Goal: Find specific page/section: Find specific page/section

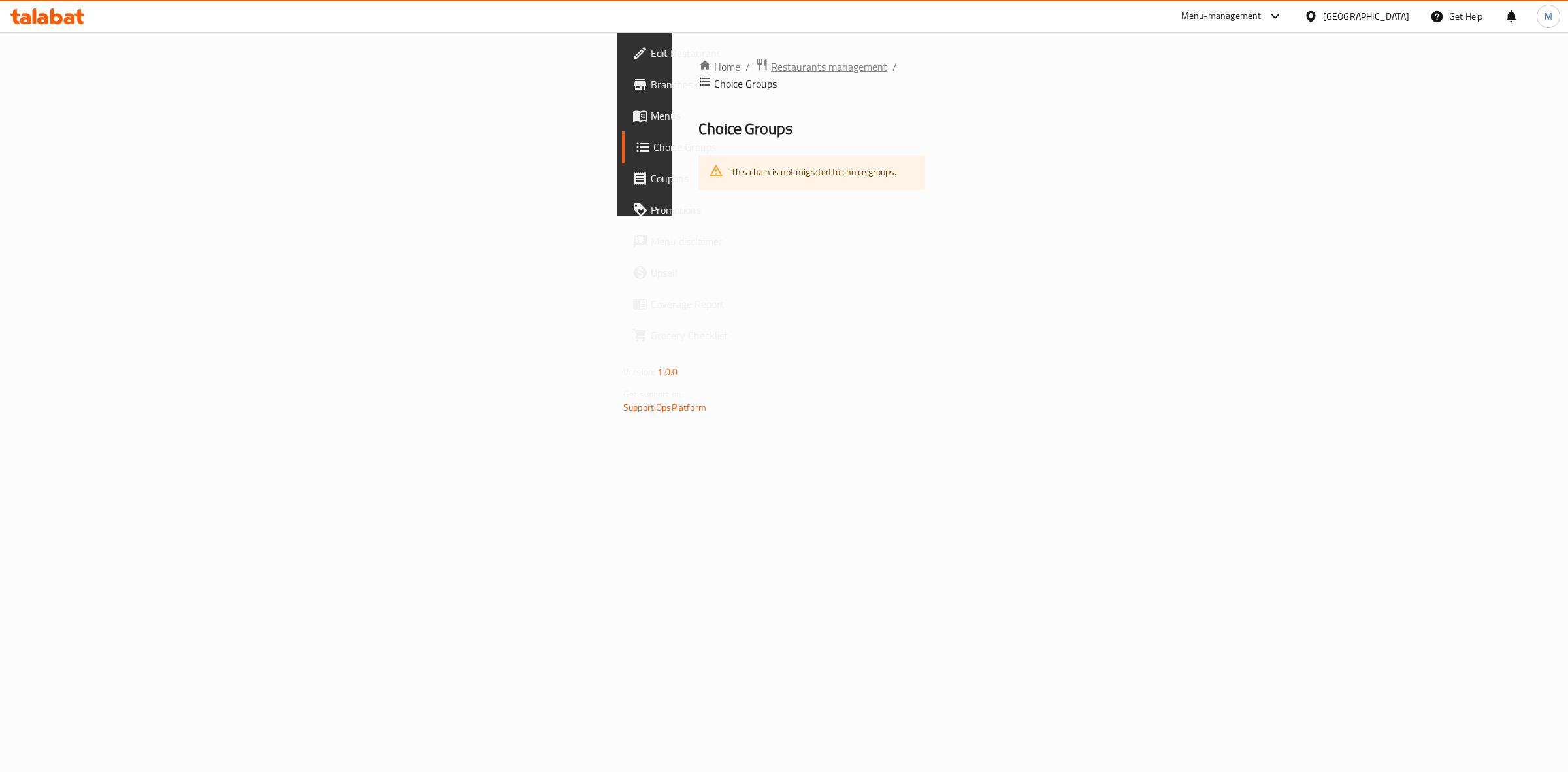
click at [771, 69] on span "Restaurants management" at bounding box center [829, 66] width 116 height 15
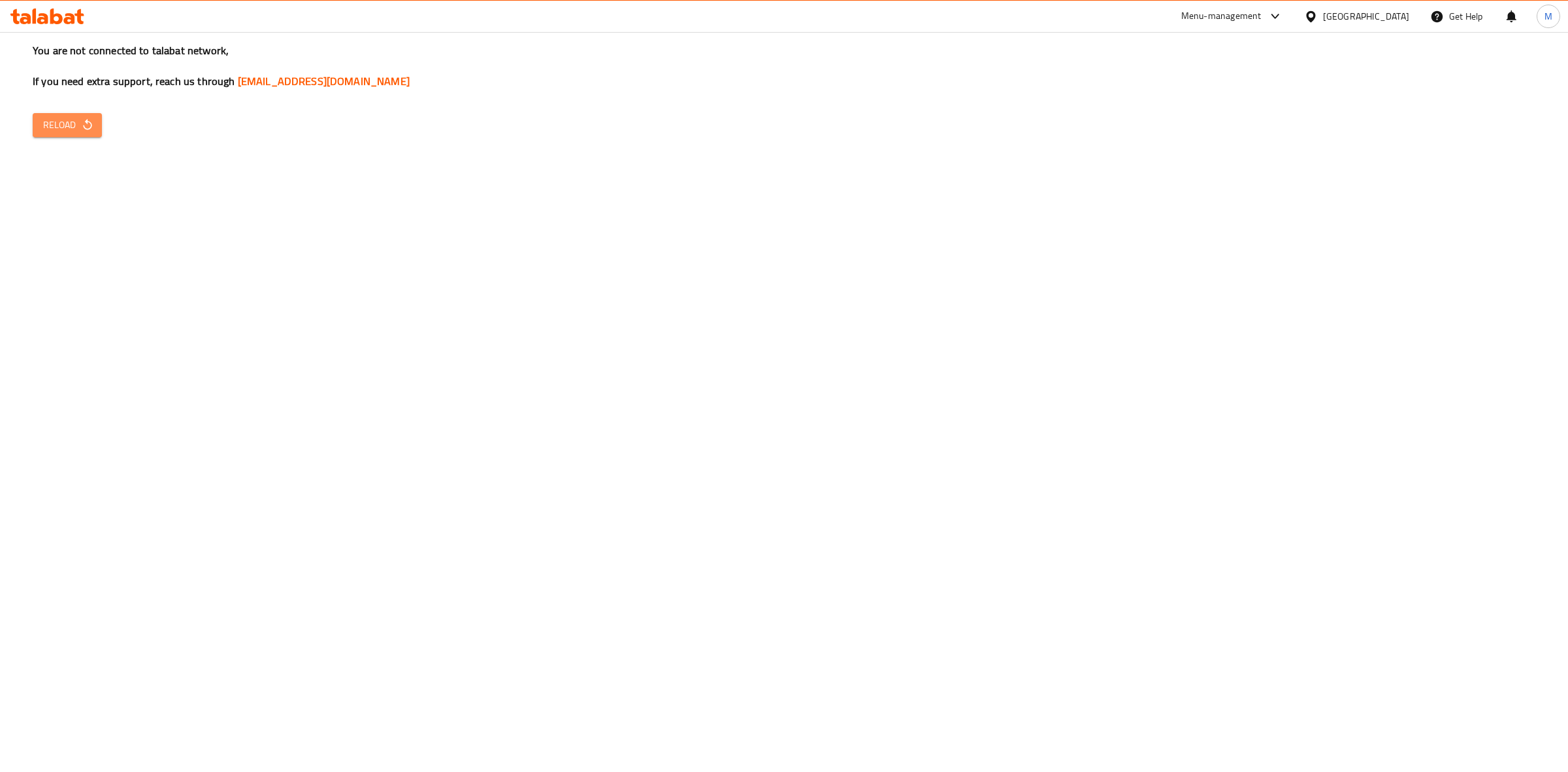
click at [69, 120] on span "Reload" at bounding box center [67, 125] width 48 height 16
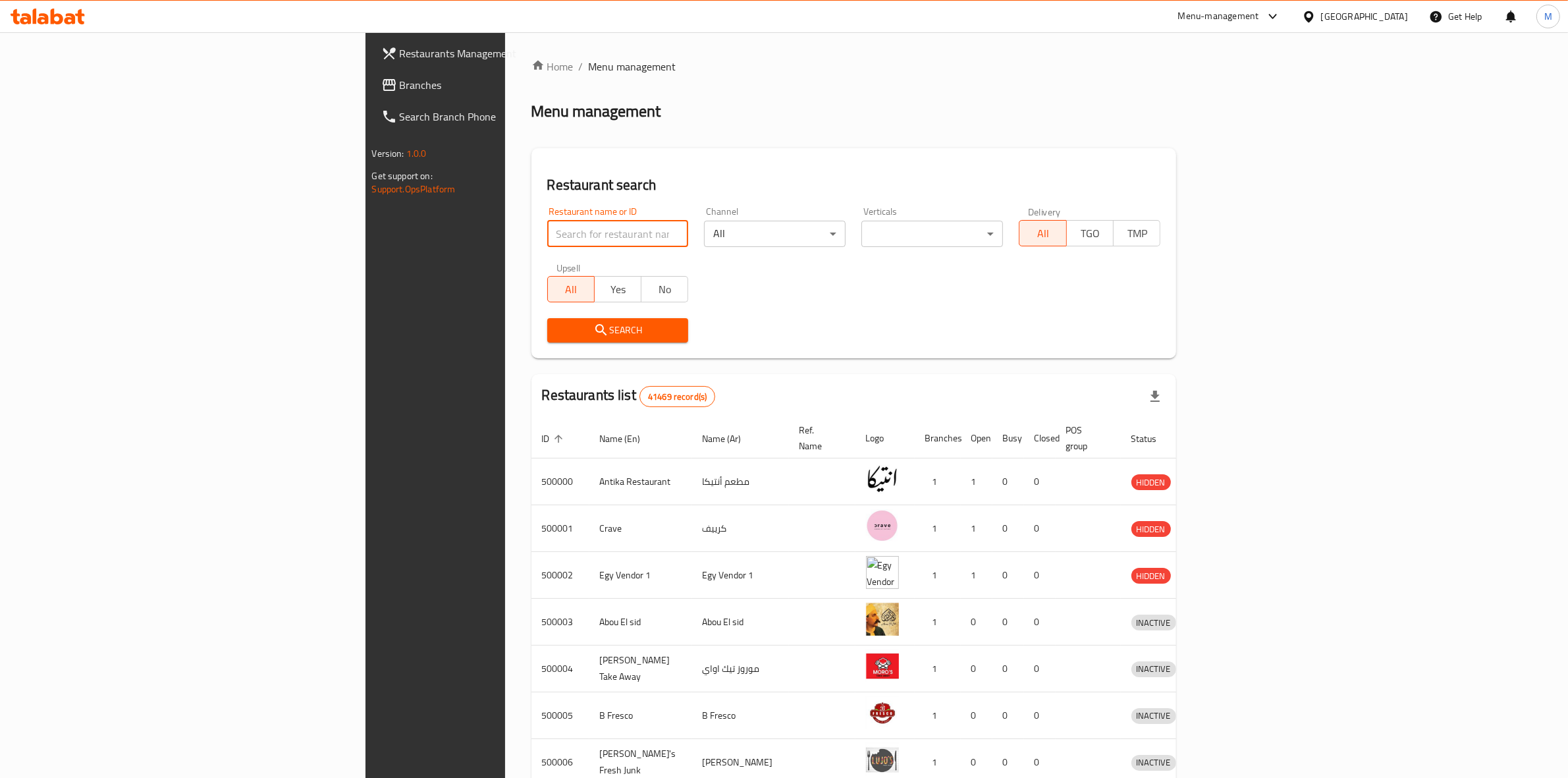
click at [547, 236] on input "search" at bounding box center [618, 233] width 142 height 27
type input "ي"
type input "e"
type input "t"
type input "d"
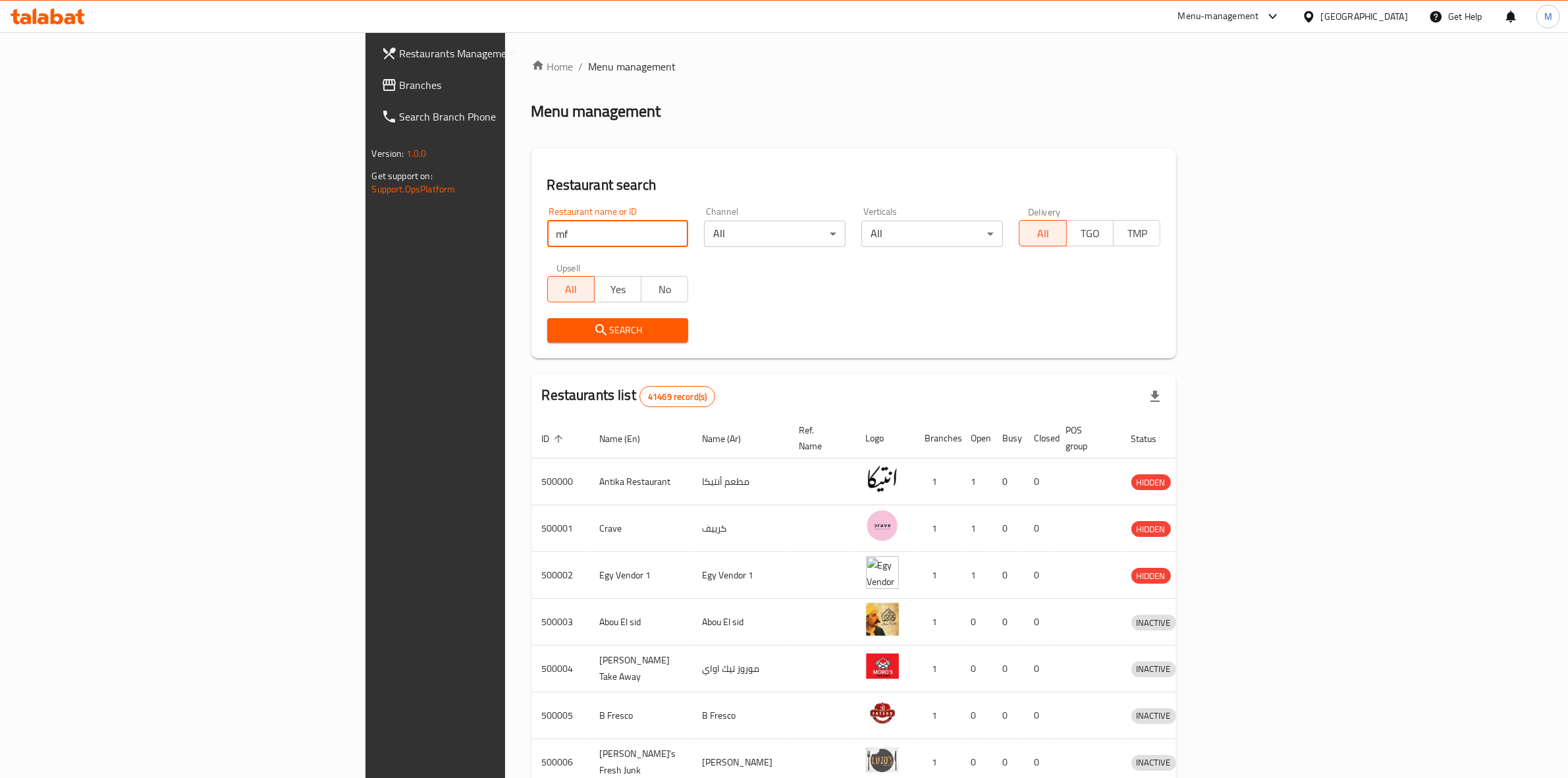
type input "m"
type input "la poire"
click button "Search" at bounding box center [618, 330] width 142 height 24
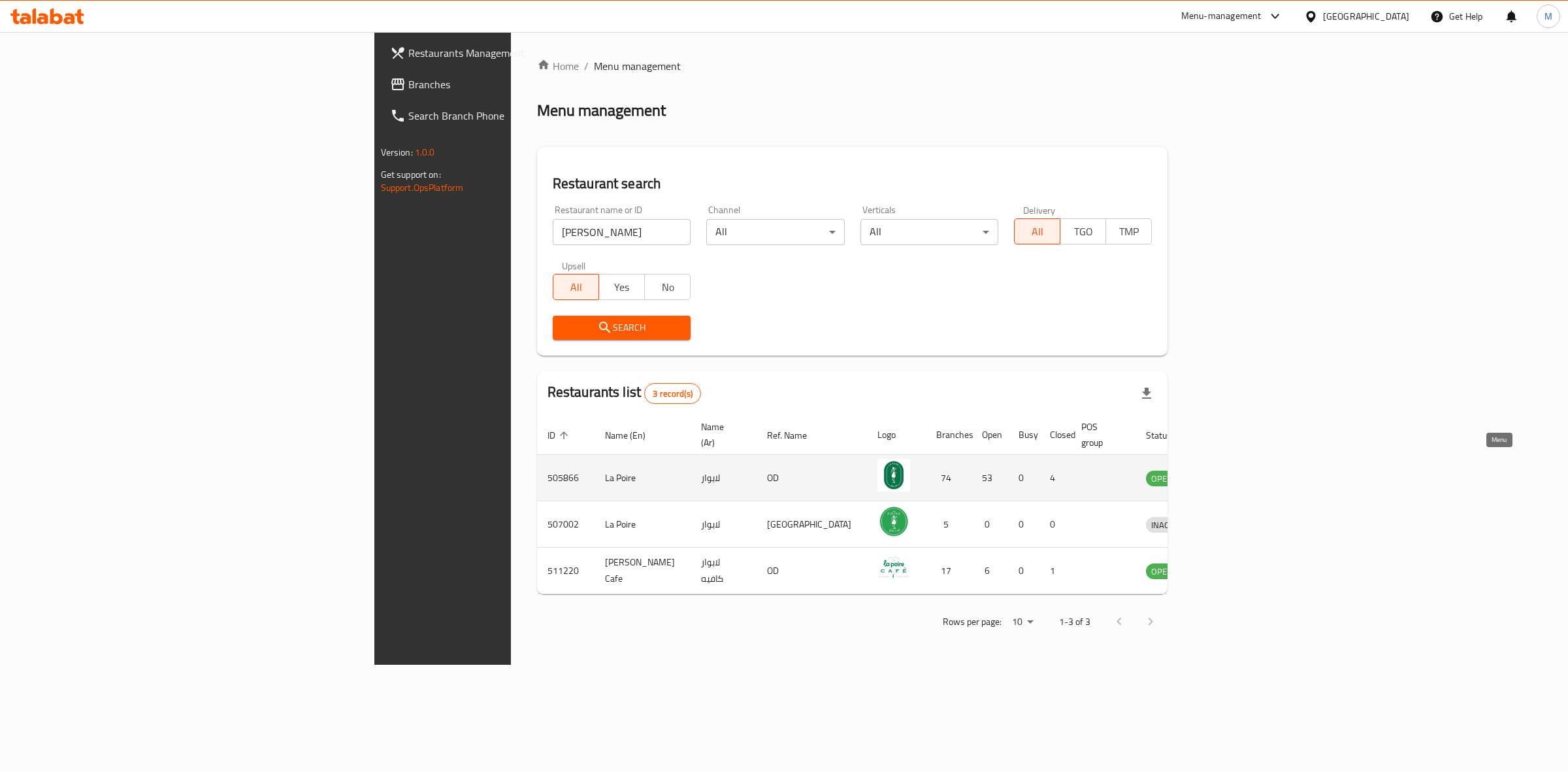
click at [1231, 473] on icon "enhanced table" at bounding box center [1224, 478] width 14 height 11
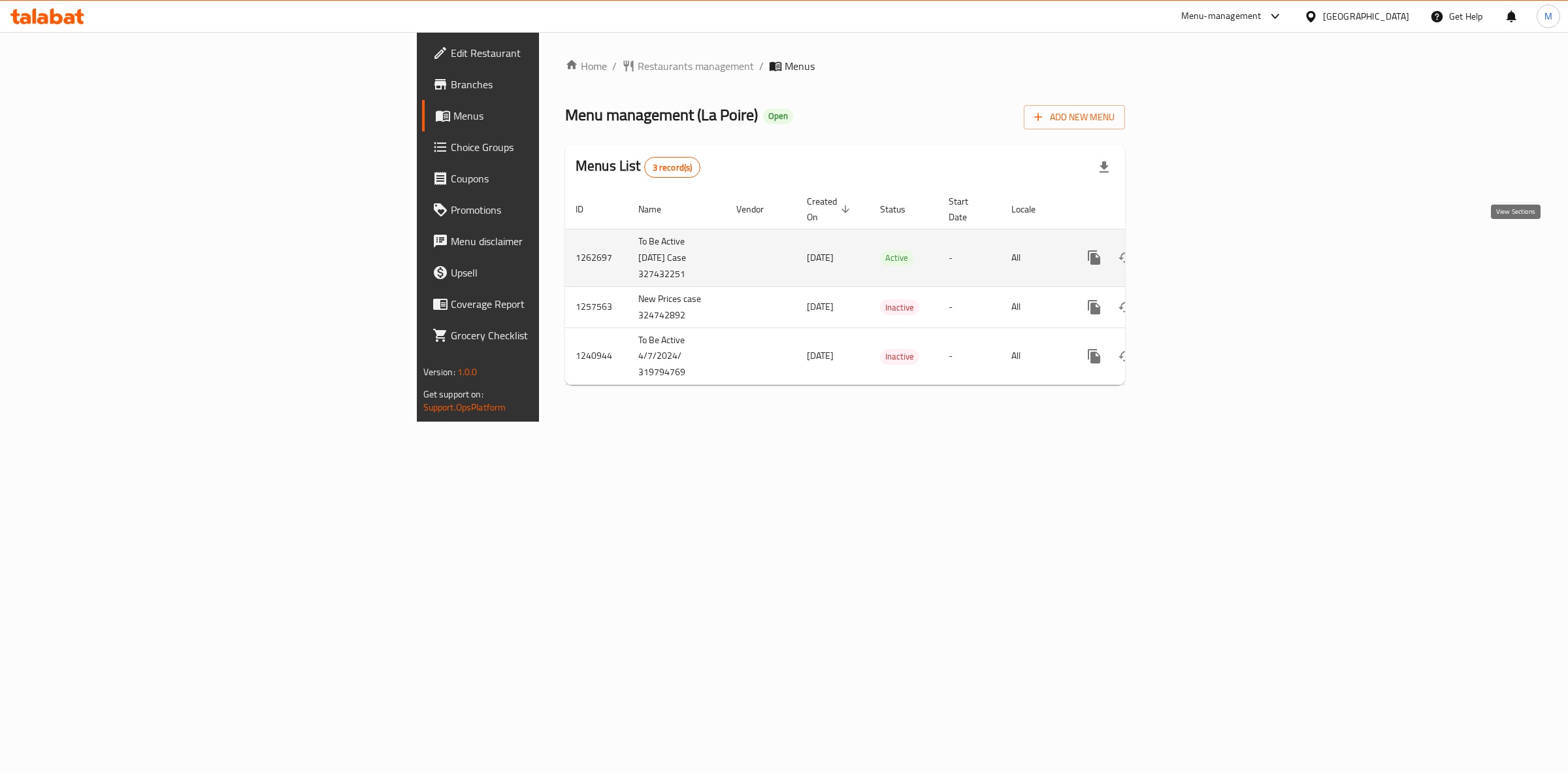
click at [1196, 249] on icon "enhanced table" at bounding box center [1188, 257] width 15 height 15
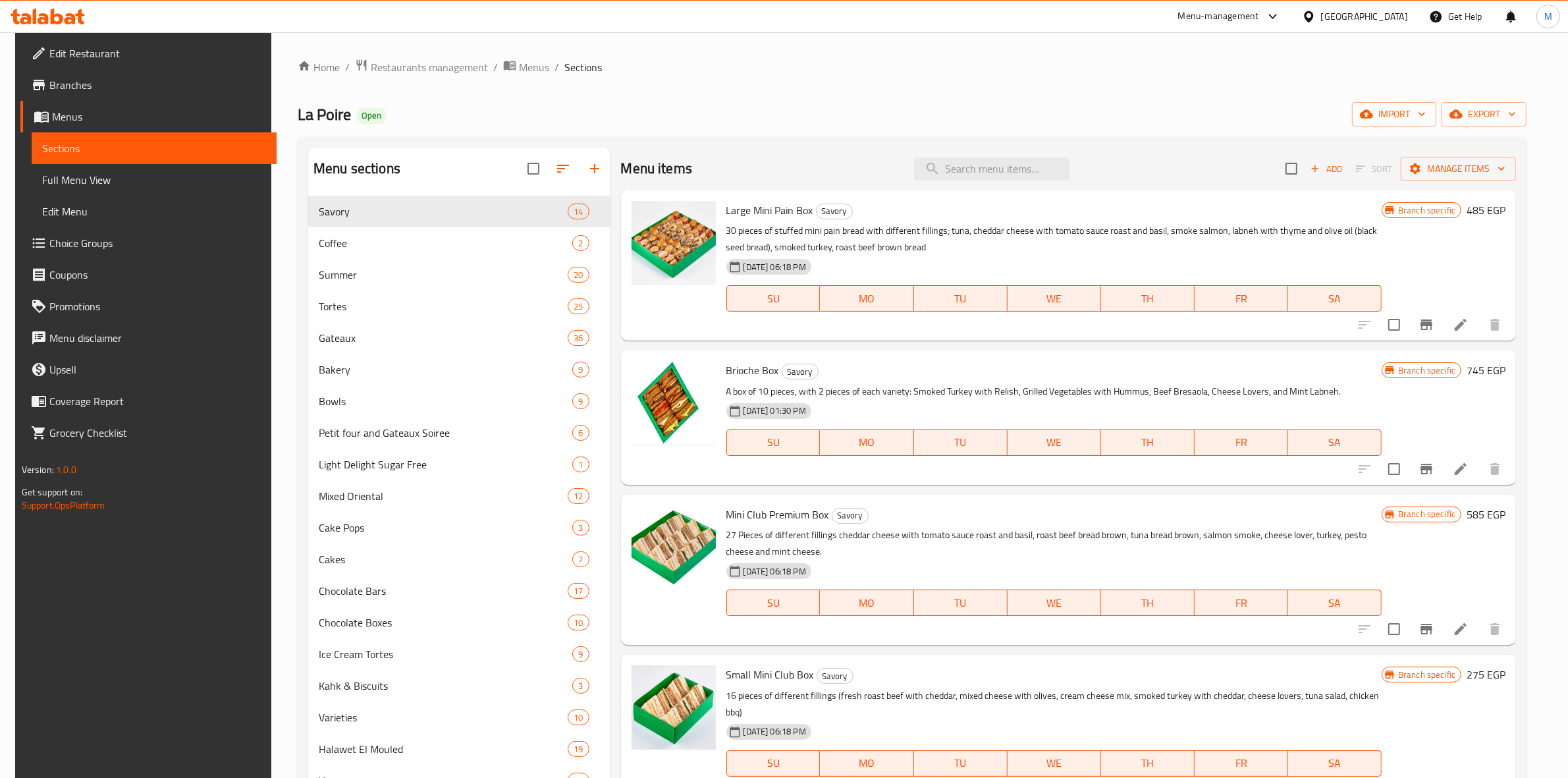
click at [56, 82] on span "Branches" at bounding box center [158, 85] width 217 height 15
